Goal: Check status

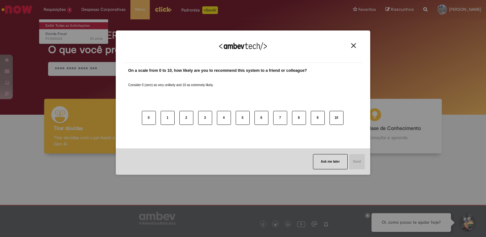
click at [63, 23] on div "We appreciate your feedback! On a scale from 0 to 10, how likely are you to rec…" at bounding box center [243, 118] width 486 height 237
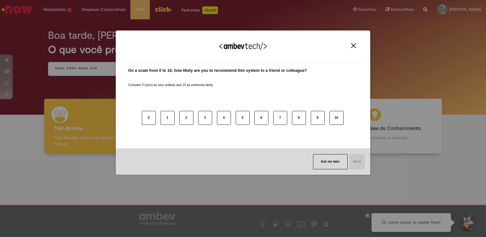
click at [355, 45] on img "Close" at bounding box center [353, 45] width 5 height 5
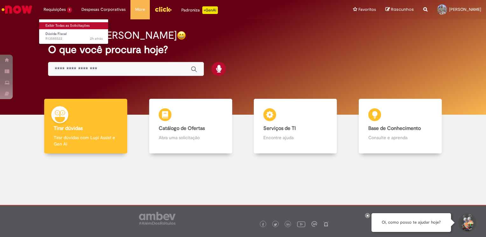
click at [59, 24] on link "Exibir Todas as Solicitações" at bounding box center [74, 25] width 70 height 7
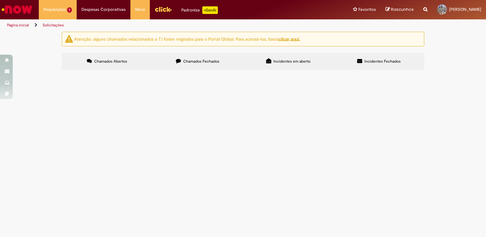
click at [0, 0] on span "Bom dia, prezados Estamos com problema pra emitir a Corona Cero 350ml, pois o I…" at bounding box center [0, 0] width 0 height 0
